Goal: Navigation & Orientation: Find specific page/section

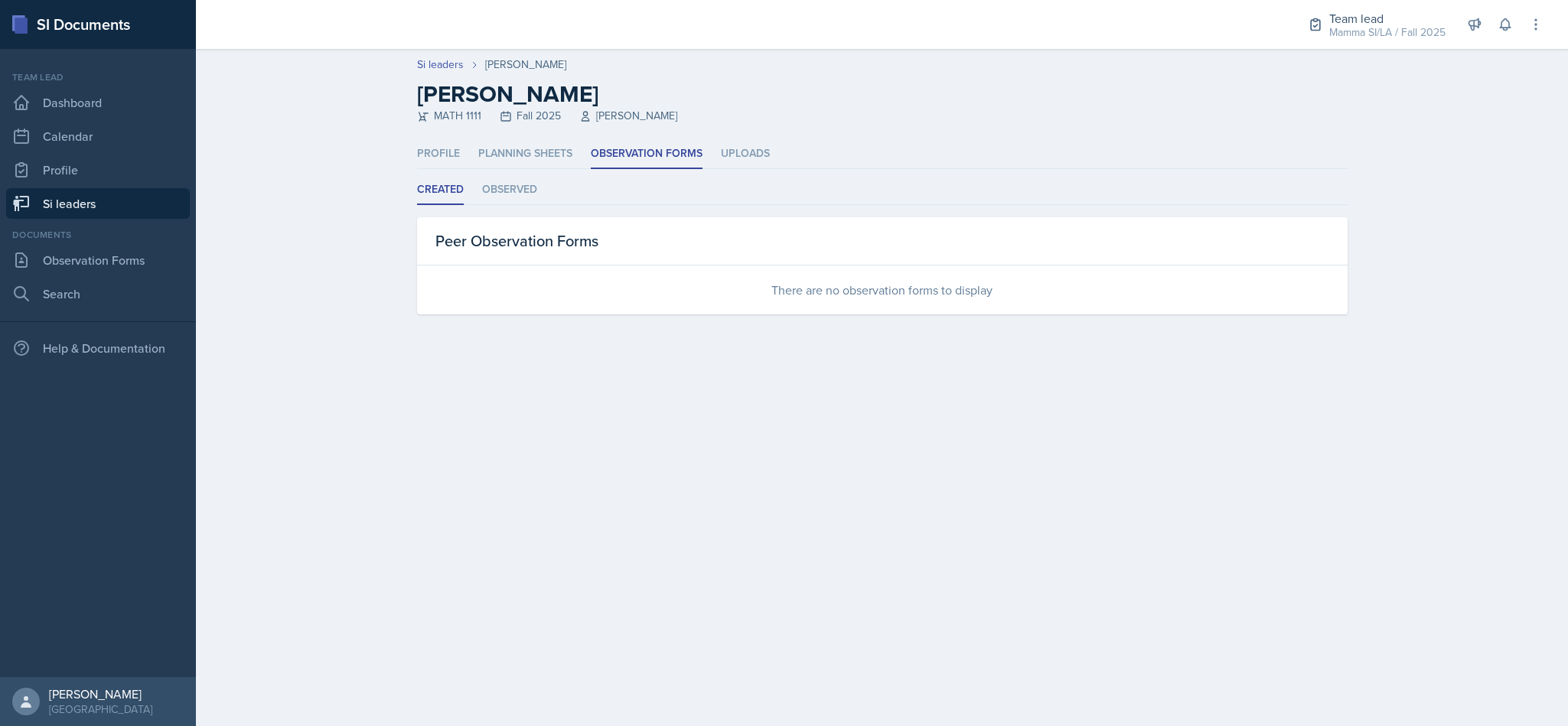
click at [1027, 404] on main "Si leaders Myrie Blacksher Myrie Blacksher MATH 1111 Fall 2025 Robert Burnham P…" at bounding box center [882, 388] width 1372 height 677
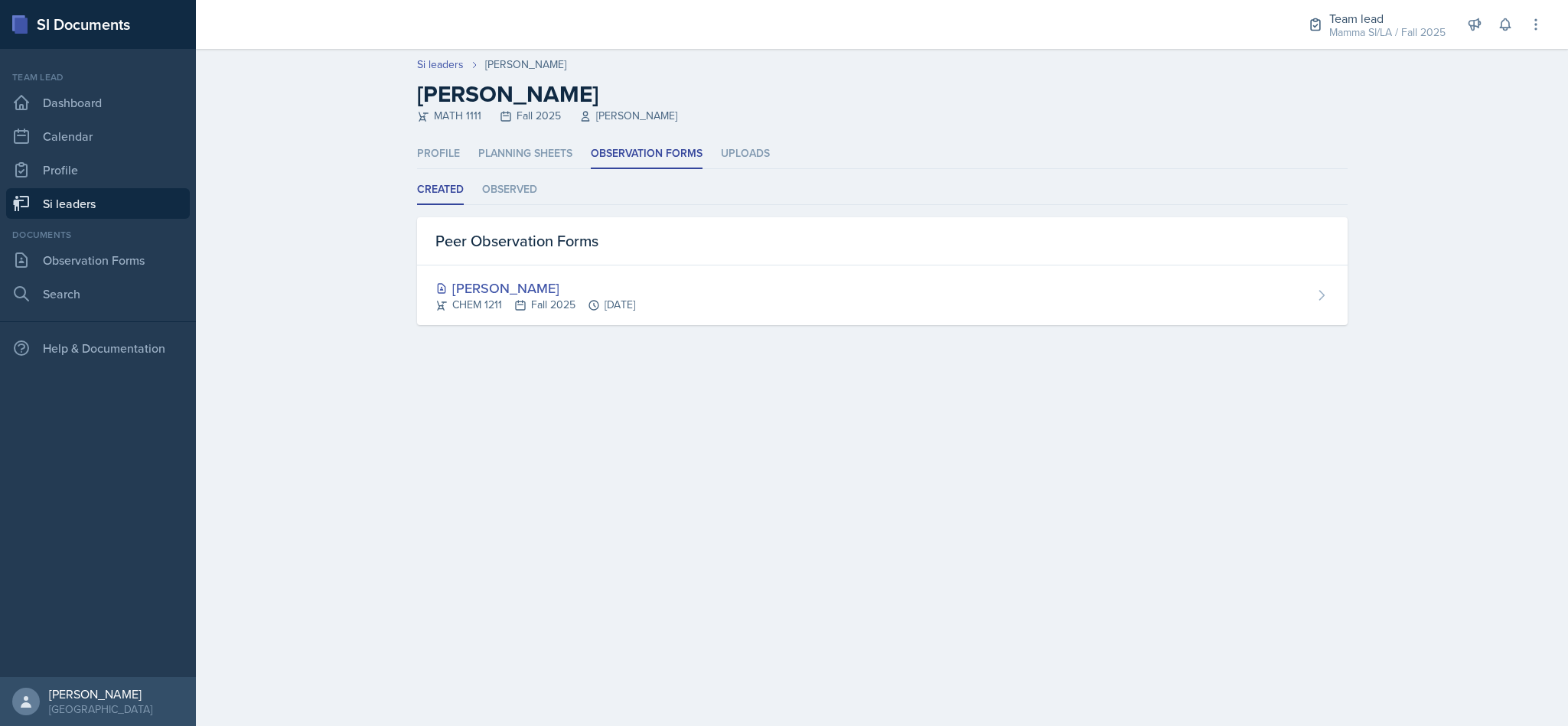
click at [493, 295] on div "[PERSON_NAME]" at bounding box center [535, 288] width 200 height 21
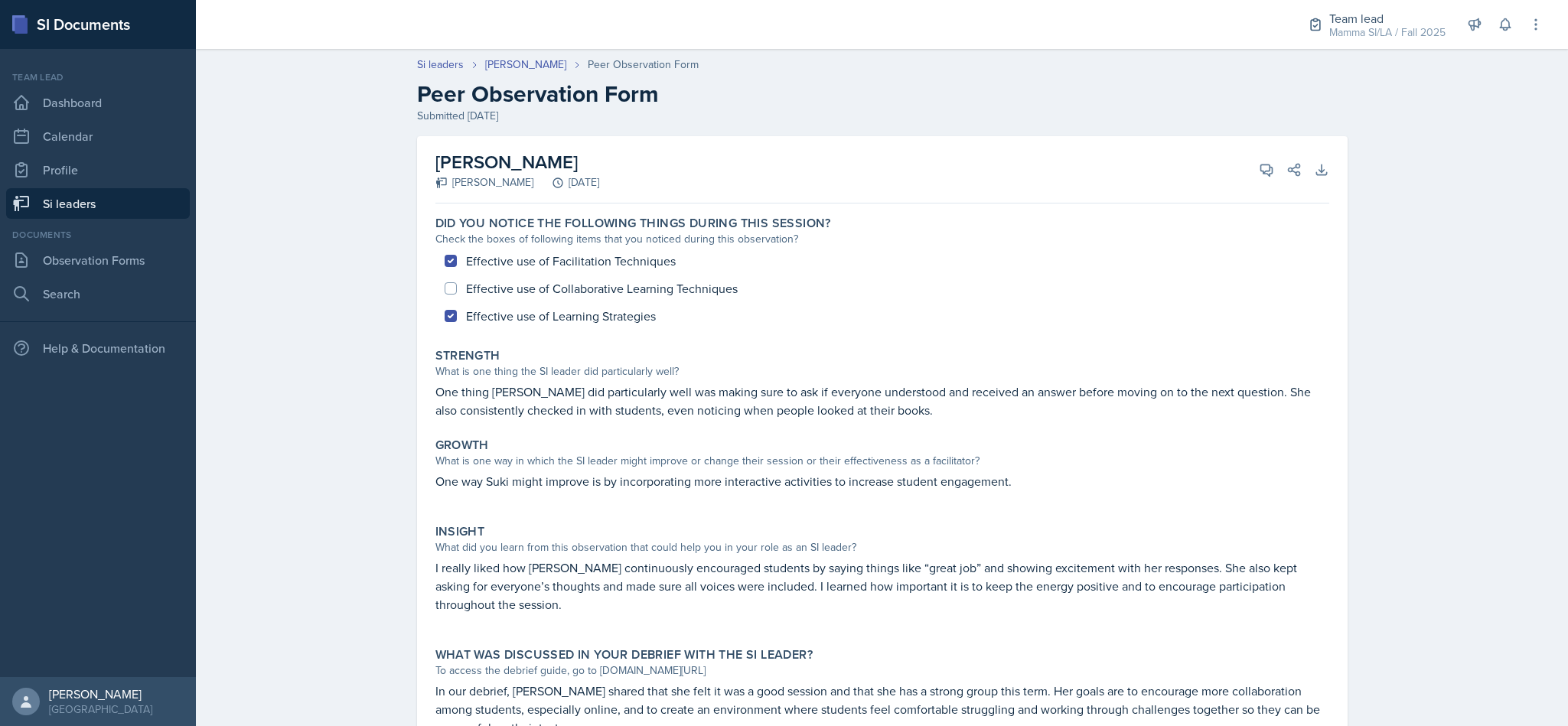
scroll to position [87, 0]
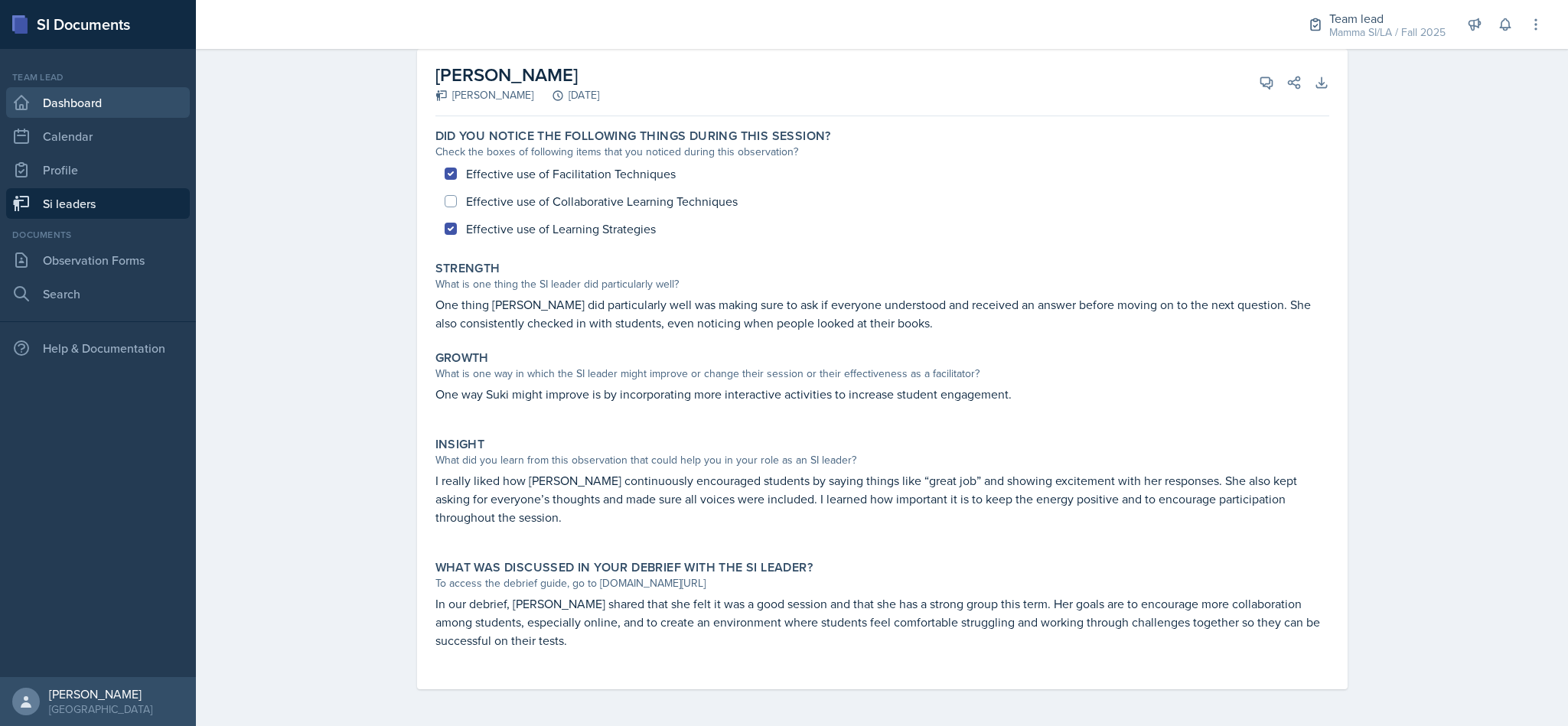
click at [104, 100] on link "Dashboard" at bounding box center [98, 103] width 184 height 31
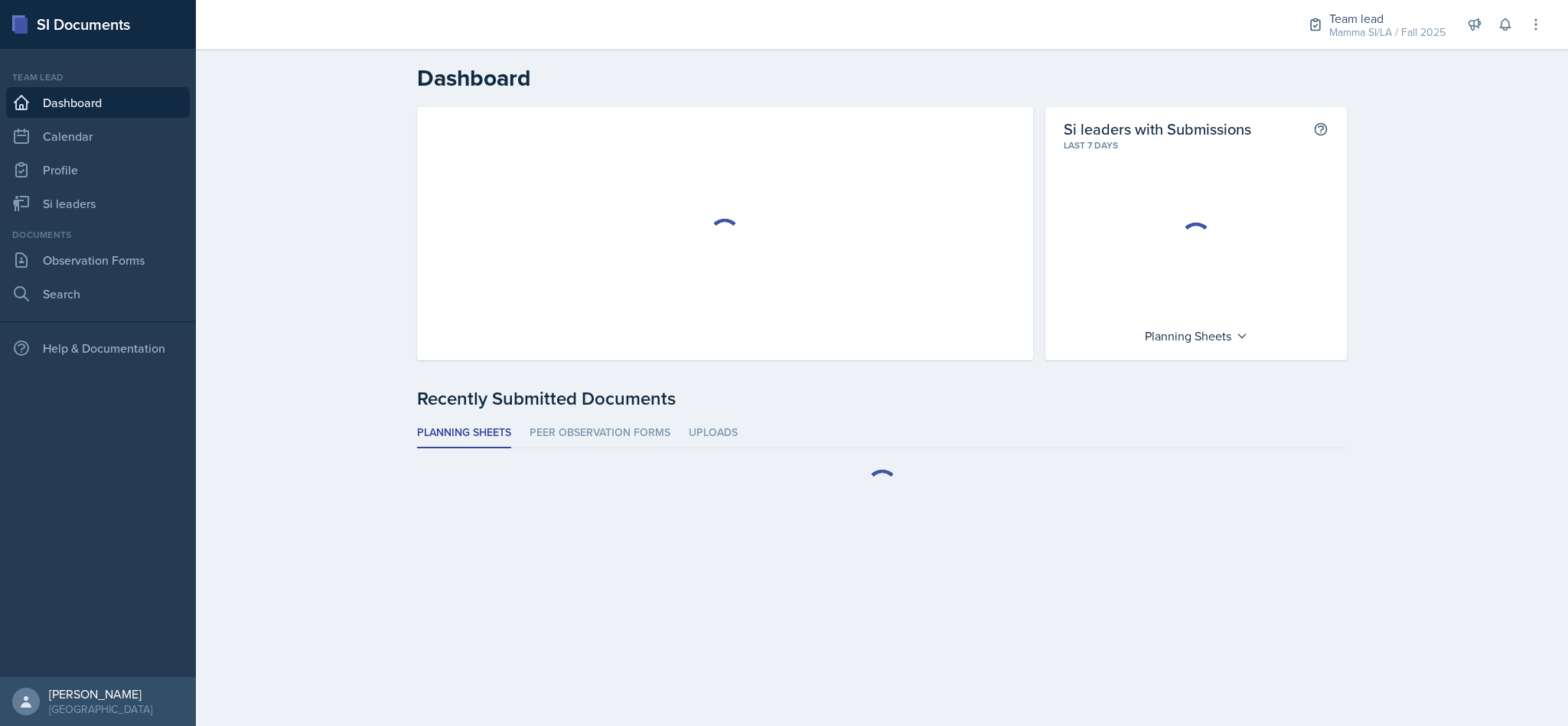
click at [67, 147] on link "Calendar" at bounding box center [98, 136] width 184 height 31
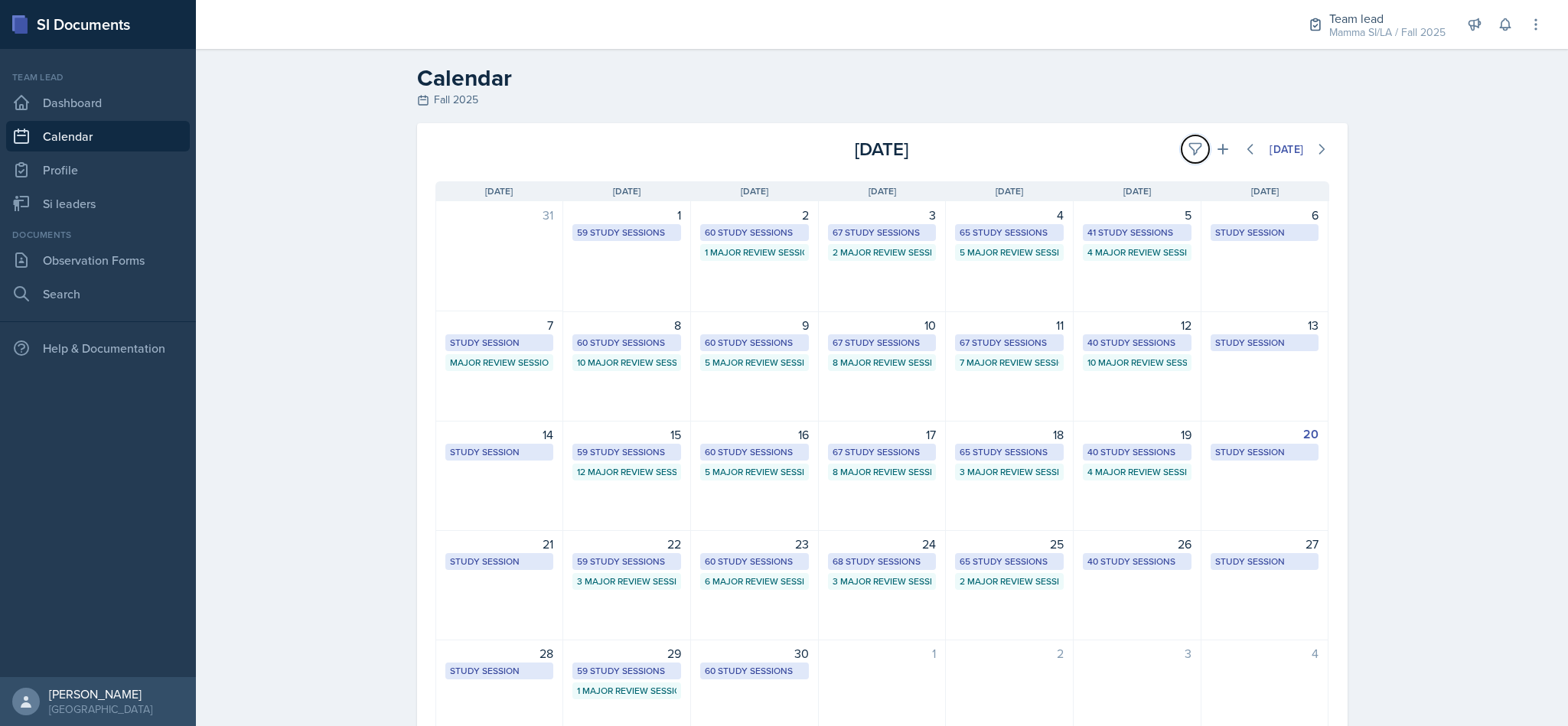
click at [1182, 154] on button at bounding box center [1196, 149] width 28 height 28
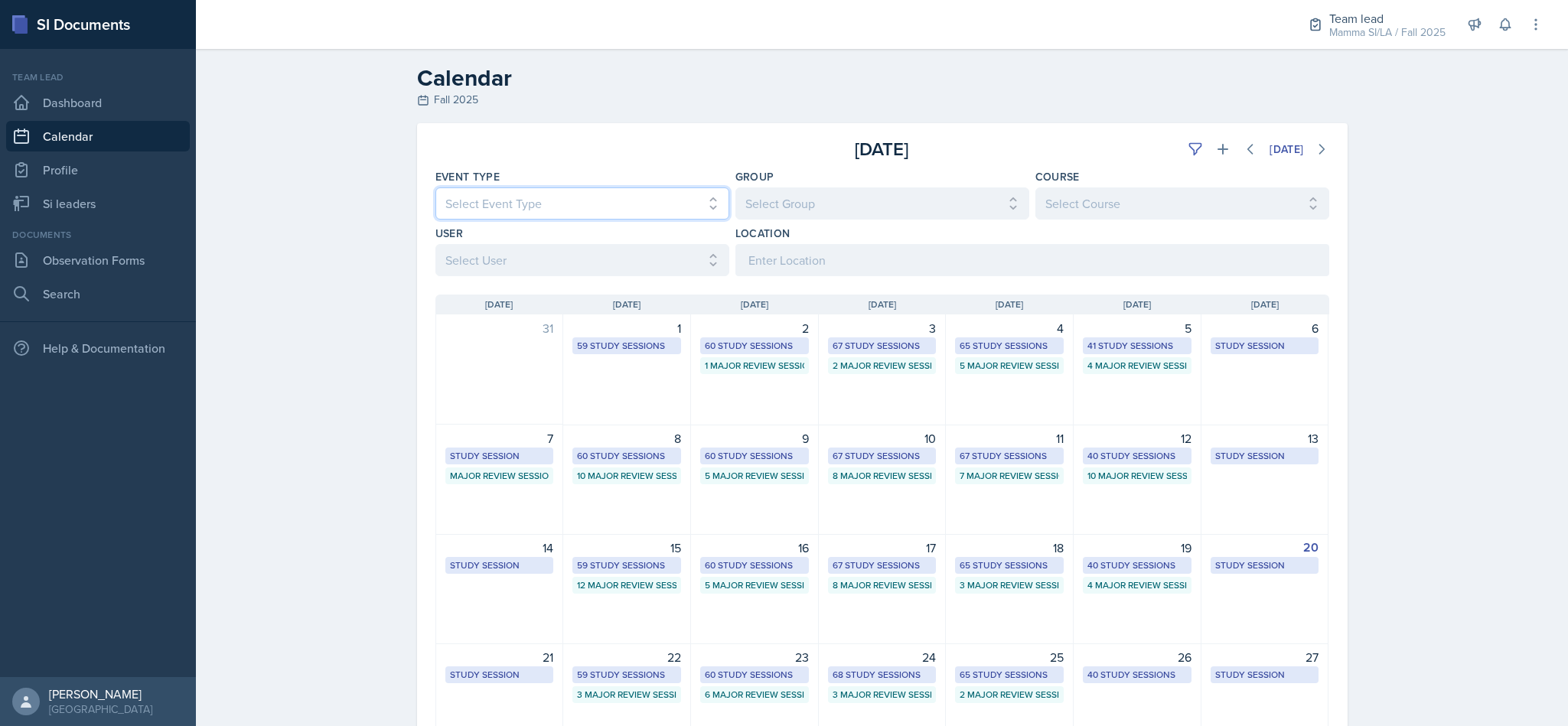
click at [686, 203] on select "Select Event Type All Major Review Session New Calendar Event Study Session" at bounding box center [582, 204] width 294 height 32
click at [808, 198] on select "Select Group All Demon SI of [GEOGRAPHIC_DATA] Les Mariettables Lion King Mamma…" at bounding box center [882, 204] width 294 height 32
select select "9642c9bf-76f9-4442-a3b4-36d015a1a667"
click at [735, 188] on select "Select Group All Demon SI of [GEOGRAPHIC_DATA] Les Mariettables Lion King Mamma…" at bounding box center [882, 204] width 294 height 32
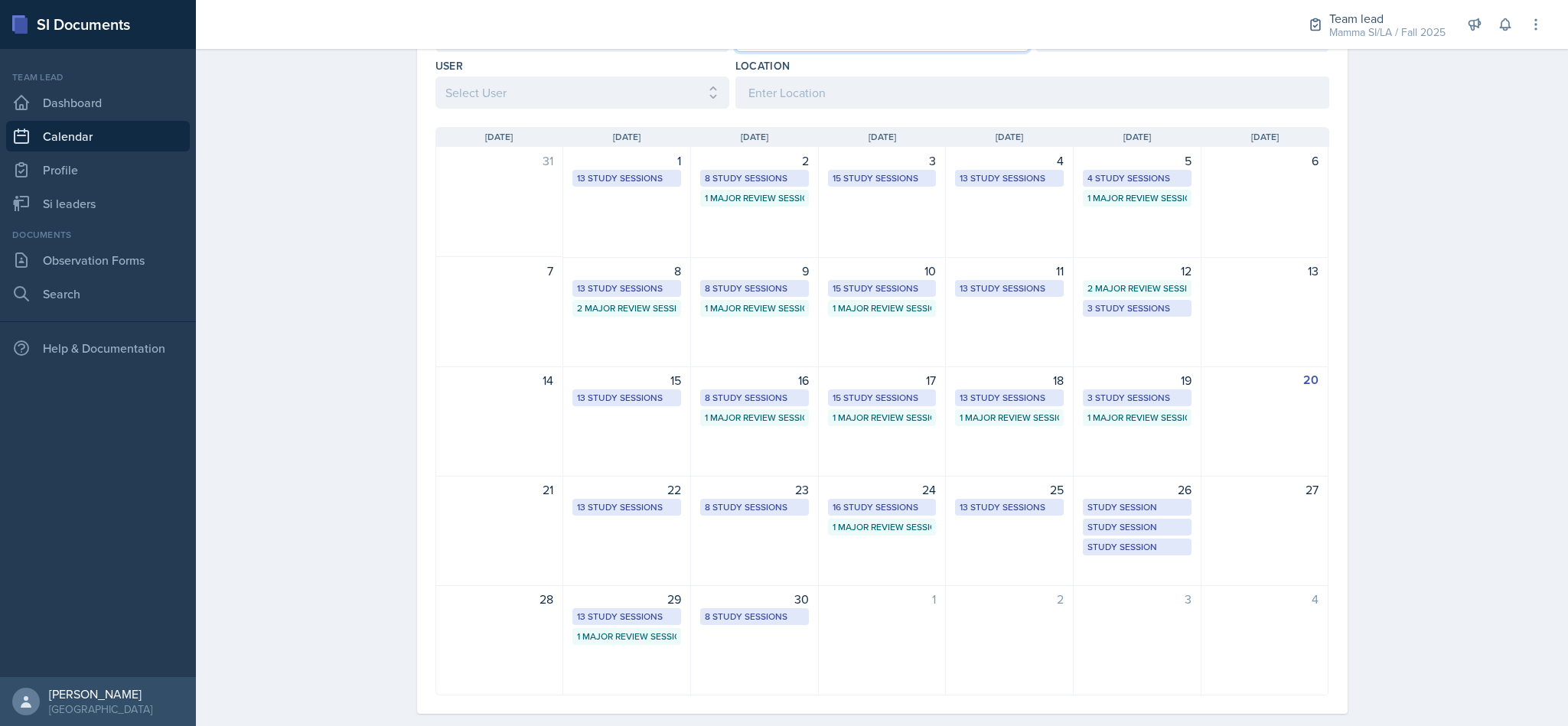
scroll to position [194, 0]
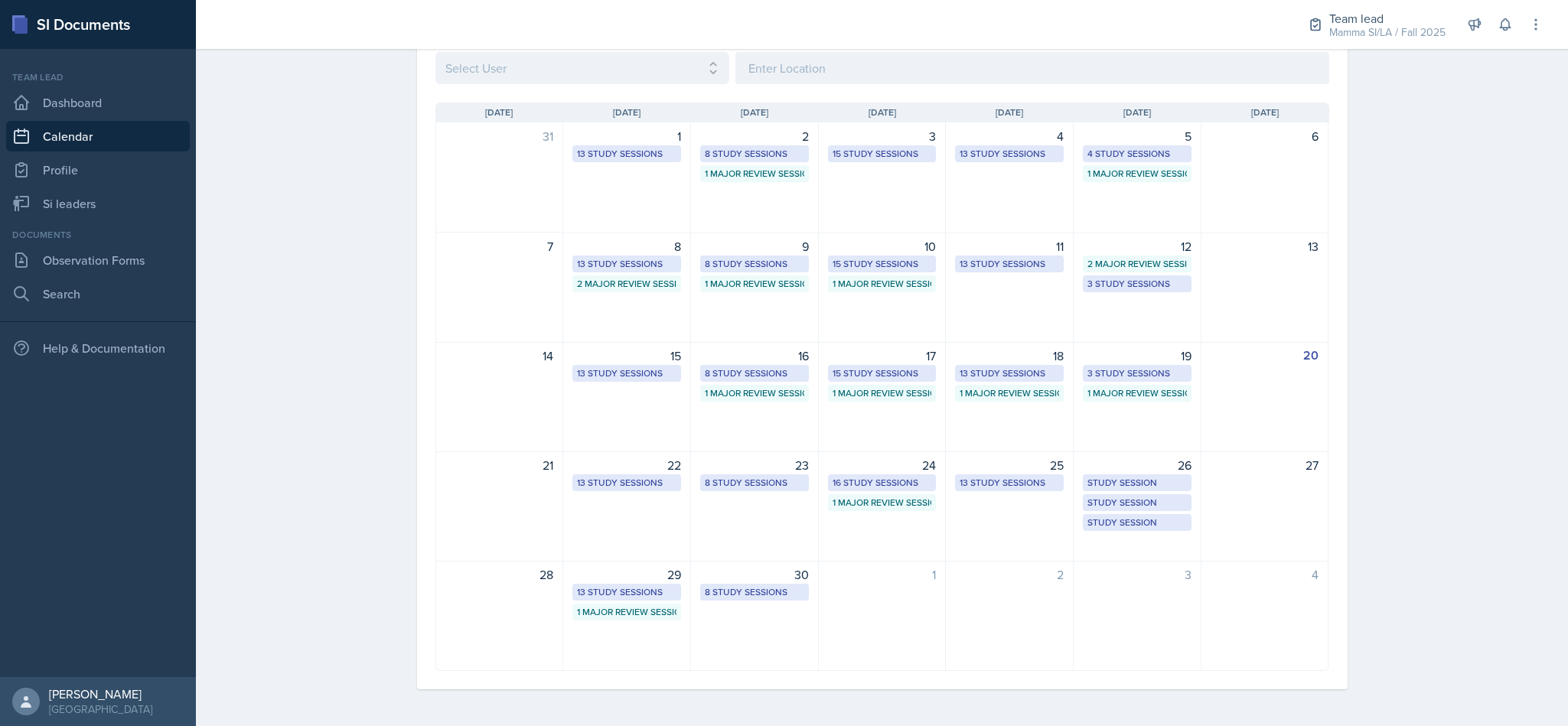
click at [643, 521] on div "22 13 Study Sessions" at bounding box center [627, 506] width 128 height 110
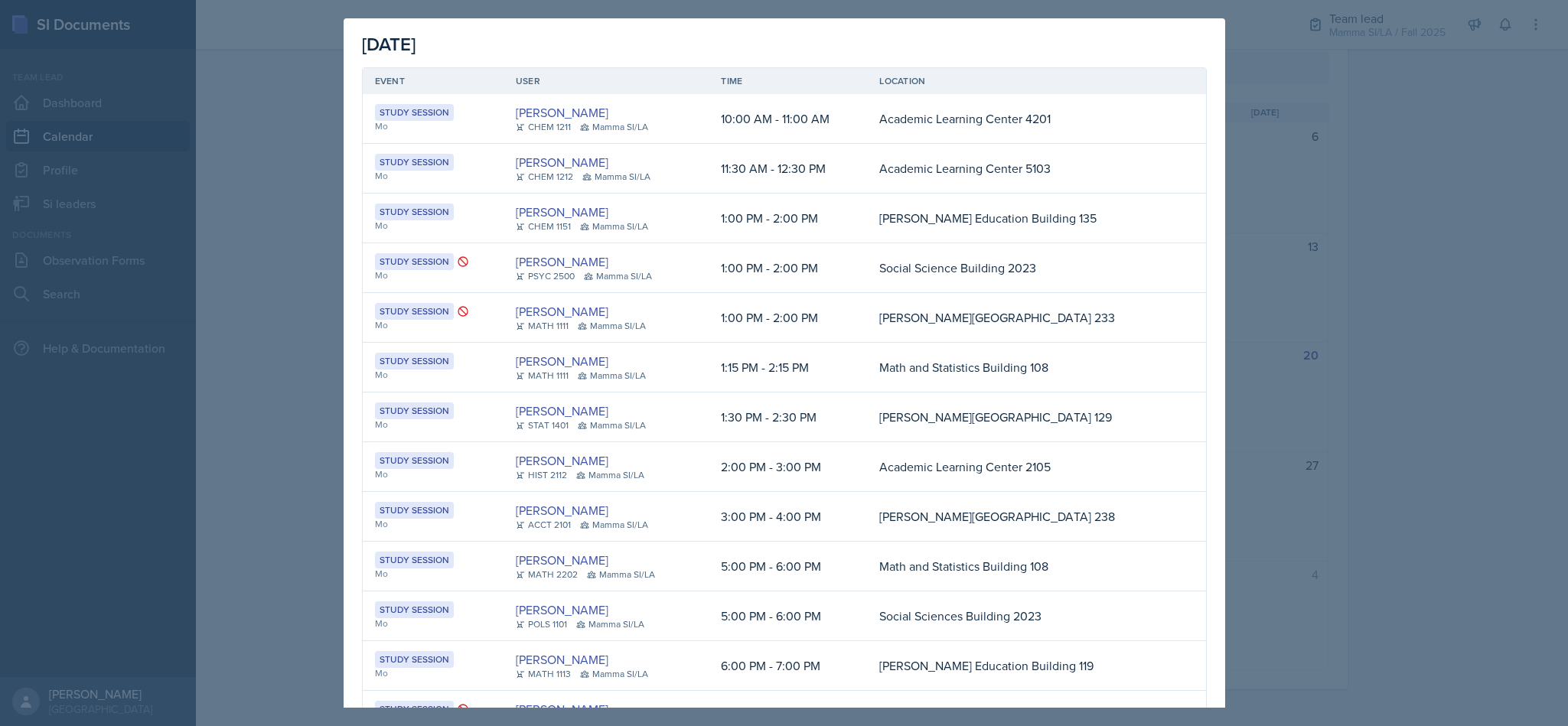
scroll to position [90, 0]
